Goal: Find specific page/section: Find specific page/section

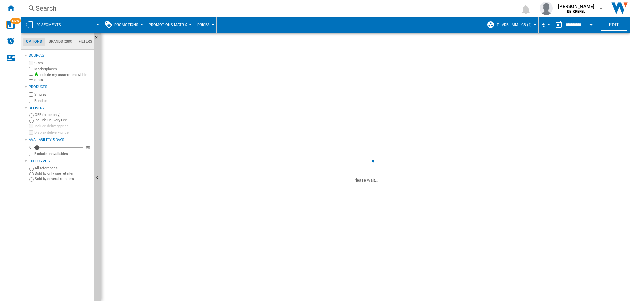
click at [41, 7] on div "Search" at bounding box center [267, 8] width 462 height 9
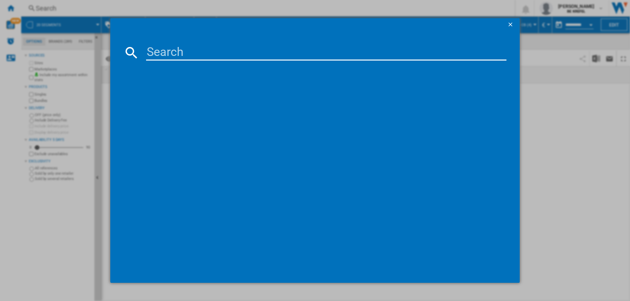
click at [188, 52] on input at bounding box center [326, 53] width 360 height 16
paste input "41009370"
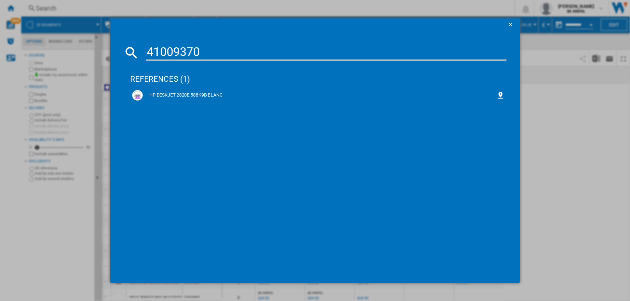
type input "41009370"
click at [204, 95] on div "HP DESKJET 2820E 588K9B BLANC" at bounding box center [320, 95] width 354 height 7
